Goal: Information Seeking & Learning: Stay updated

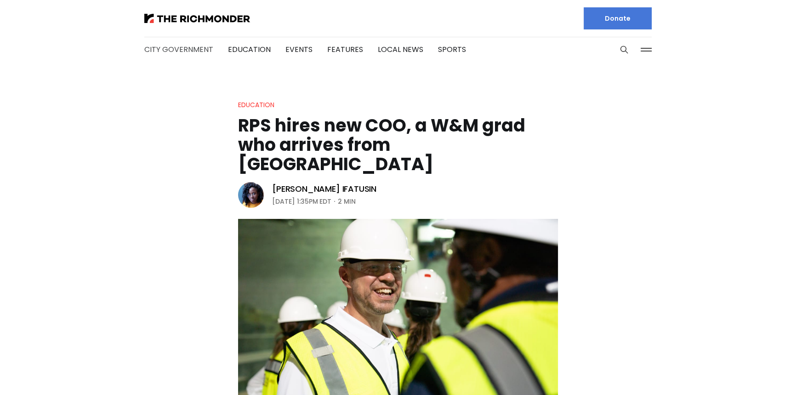
click at [193, 47] on link "City Government" at bounding box center [178, 49] width 69 height 11
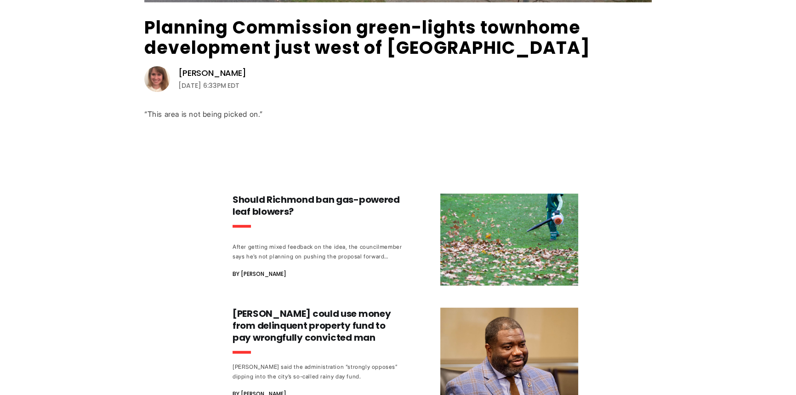
scroll to position [167, 0]
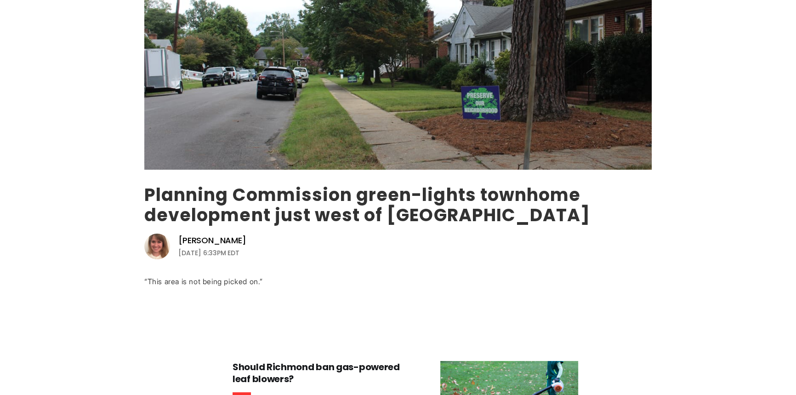
click at [232, 214] on link "Planning Commission green-lights townhome development just west of [GEOGRAPHIC_…" at bounding box center [367, 204] width 446 height 45
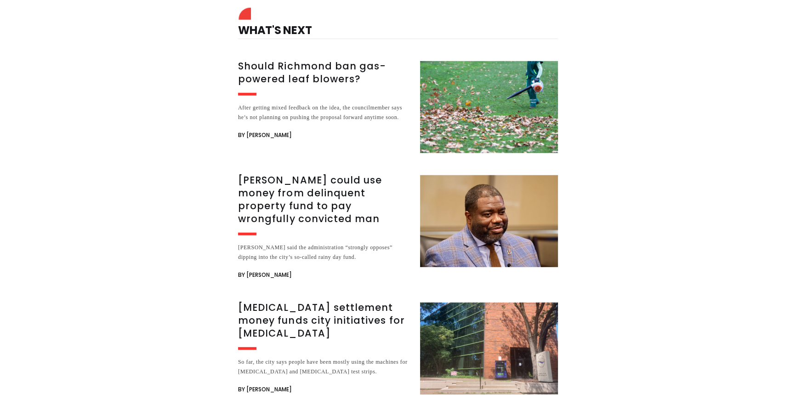
scroll to position [3271, 0]
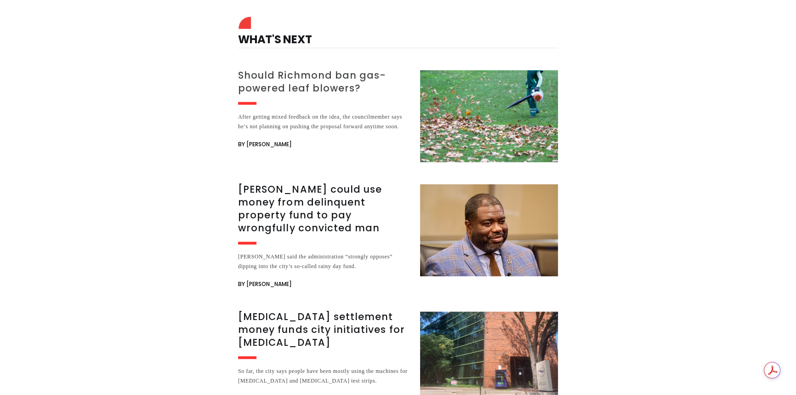
click at [333, 69] on h3 "Should Richmond ban gas-powered leaf blowers?" at bounding box center [323, 82] width 171 height 26
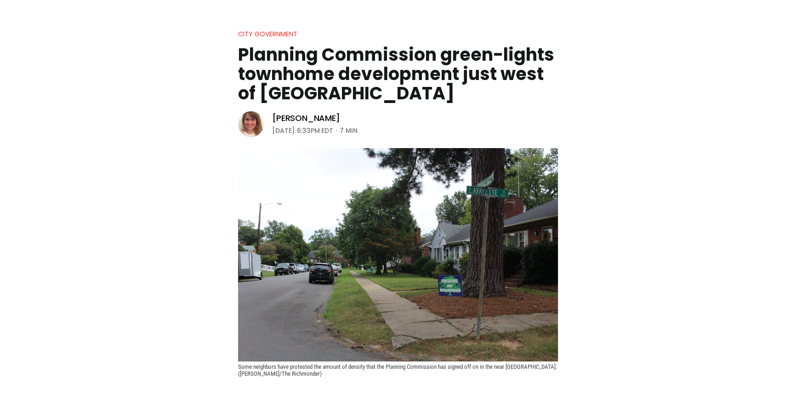
scroll to position [0, 0]
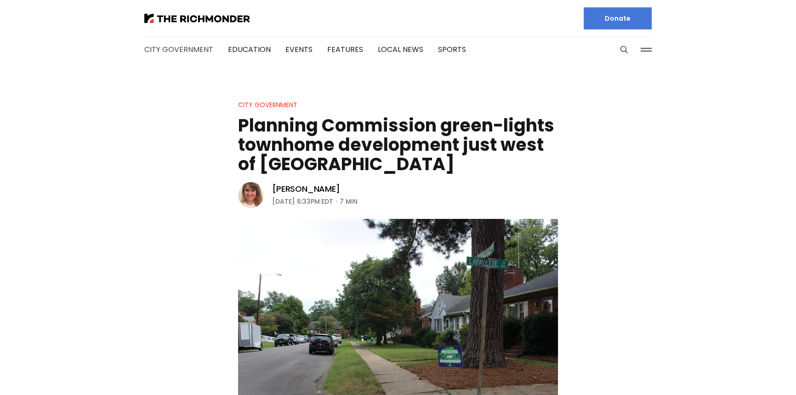
click at [180, 50] on link "City Government" at bounding box center [178, 49] width 69 height 11
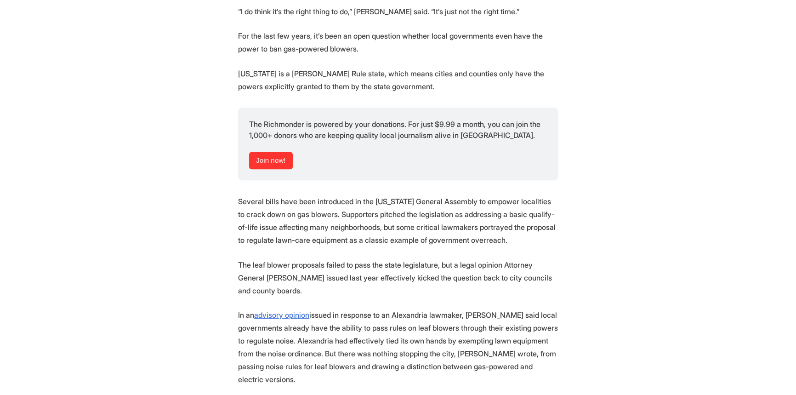
scroll to position [826, 0]
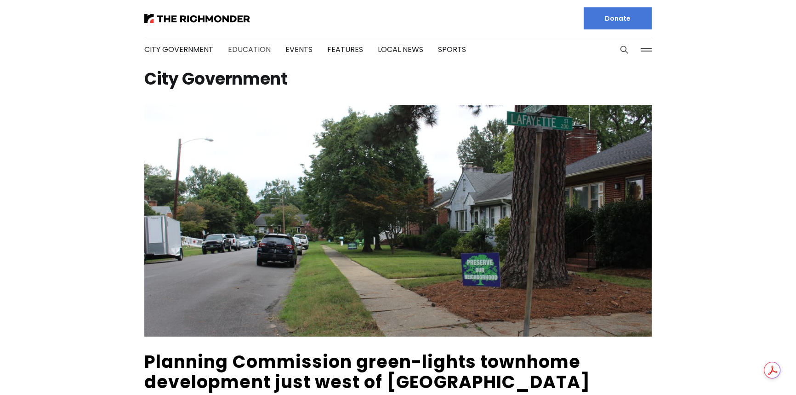
click at [235, 46] on link "Education" at bounding box center [249, 49] width 43 height 11
click at [293, 53] on link "Events" at bounding box center [298, 49] width 27 height 11
click at [341, 46] on link "Features" at bounding box center [345, 49] width 36 height 11
click at [404, 47] on link "Local News" at bounding box center [400, 49] width 45 height 11
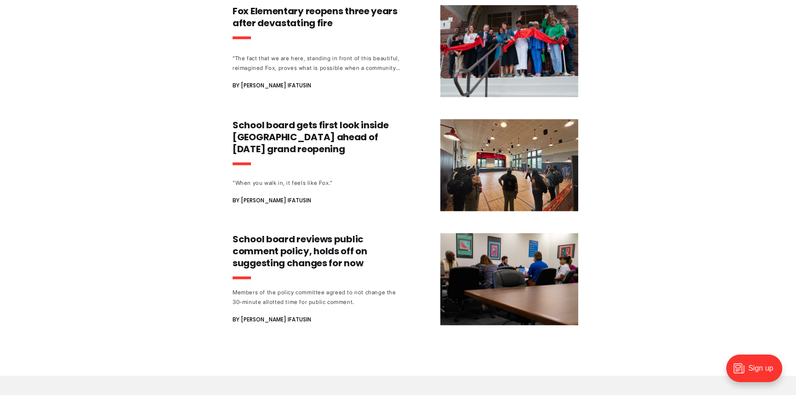
scroll to position [960, 0]
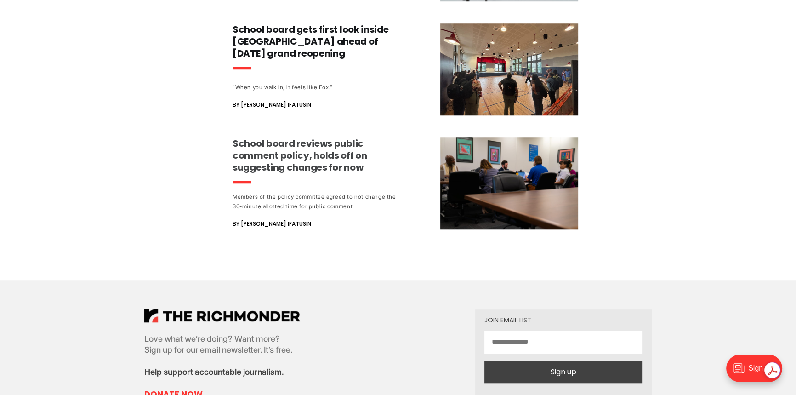
click at [242, 152] on h3 "School board reviews public comment policy, holds off on suggesting changes for…" at bounding box center [317, 155] width 171 height 36
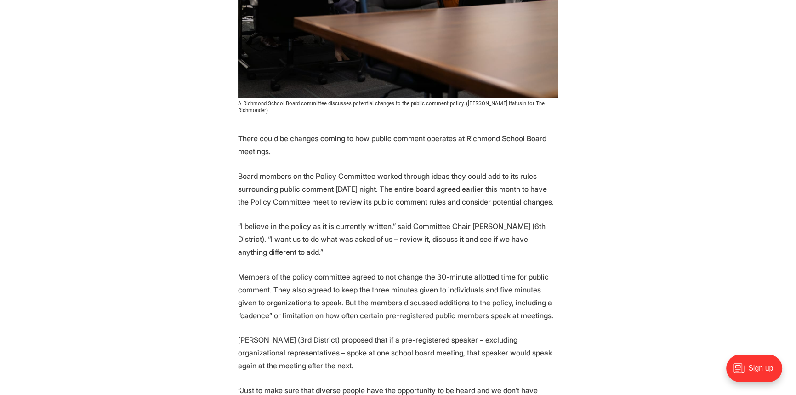
scroll to position [459, 0]
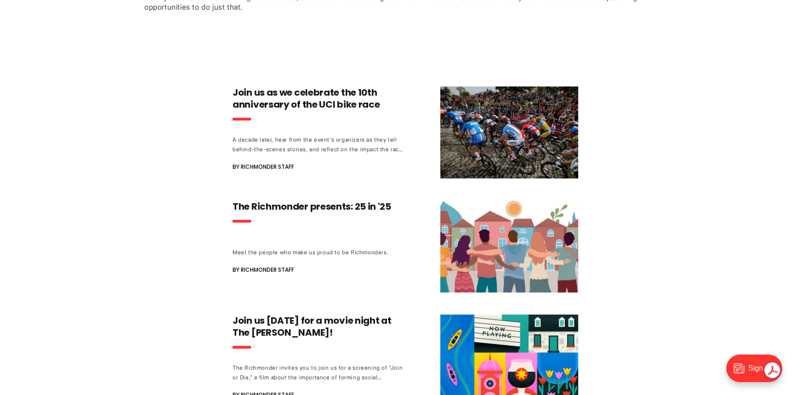
scroll to position [292, 0]
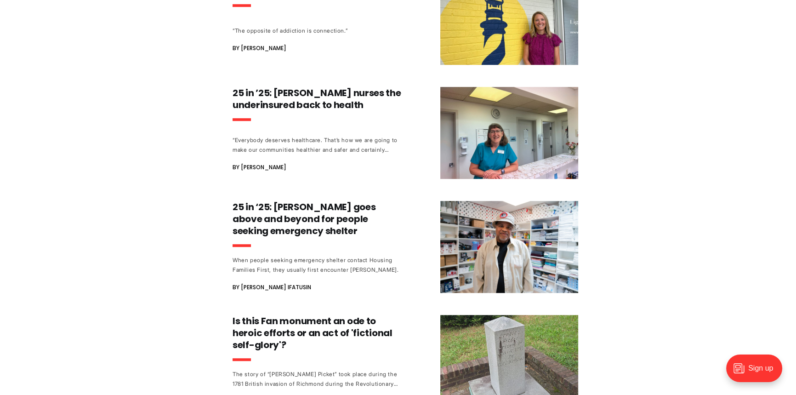
scroll to position [919, 0]
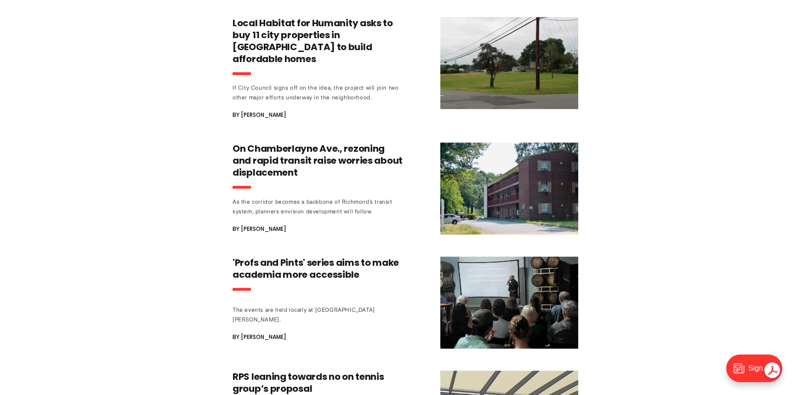
scroll to position [626, 0]
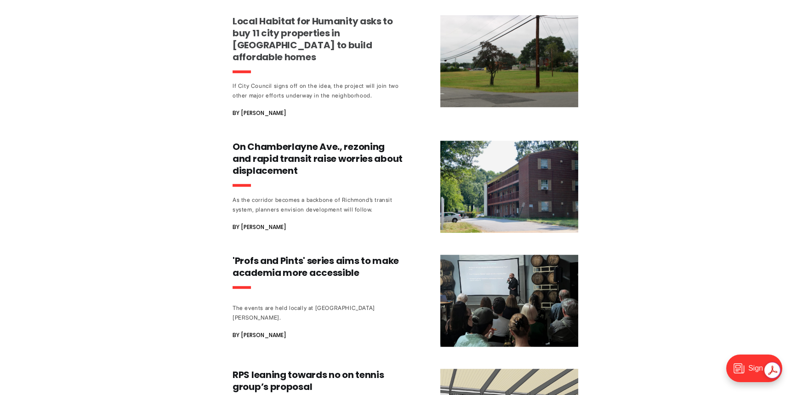
click at [285, 25] on h3 "Local Habitat for Humanity asks to buy 11 city properties in [GEOGRAPHIC_DATA] …" at bounding box center [317, 39] width 171 height 48
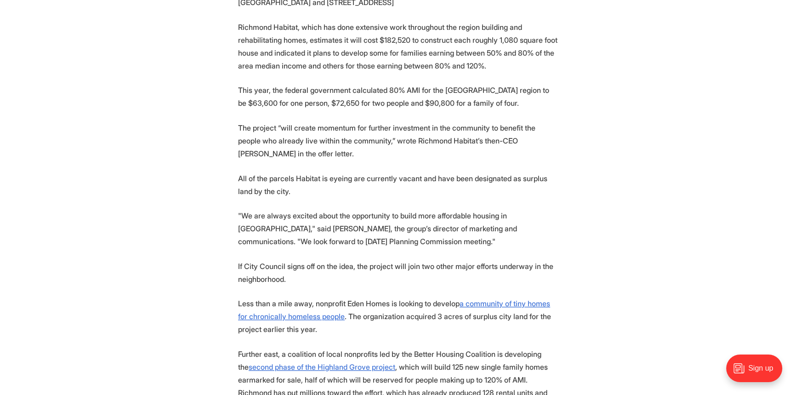
scroll to position [893, 0]
